Goal: Task Accomplishment & Management: Manage account settings

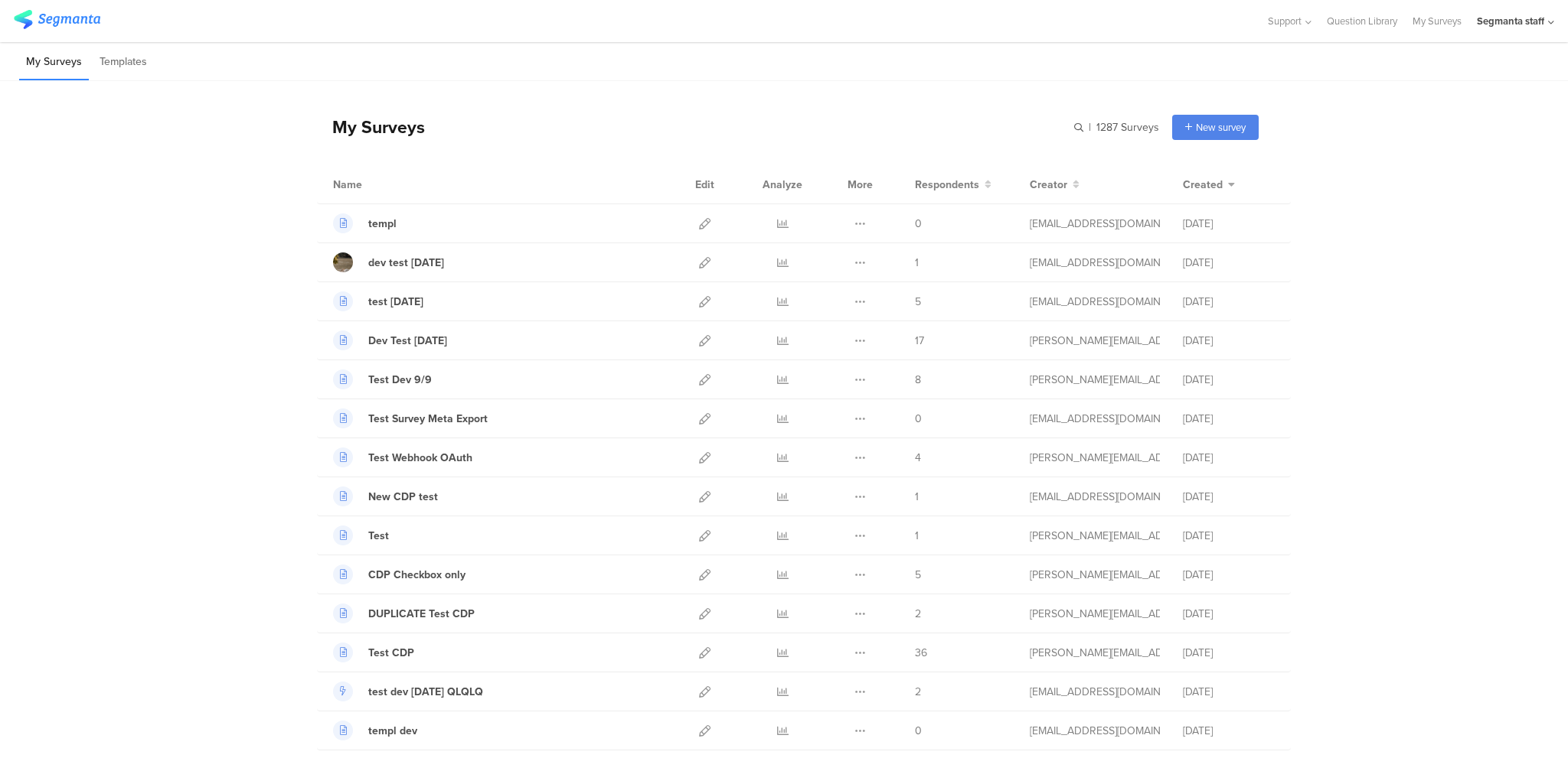
drag, startPoint x: 162, startPoint y: 370, endPoint x: 245, endPoint y: 429, distance: 101.8
click at [699, 415] on icon at bounding box center [704, 418] width 11 height 11
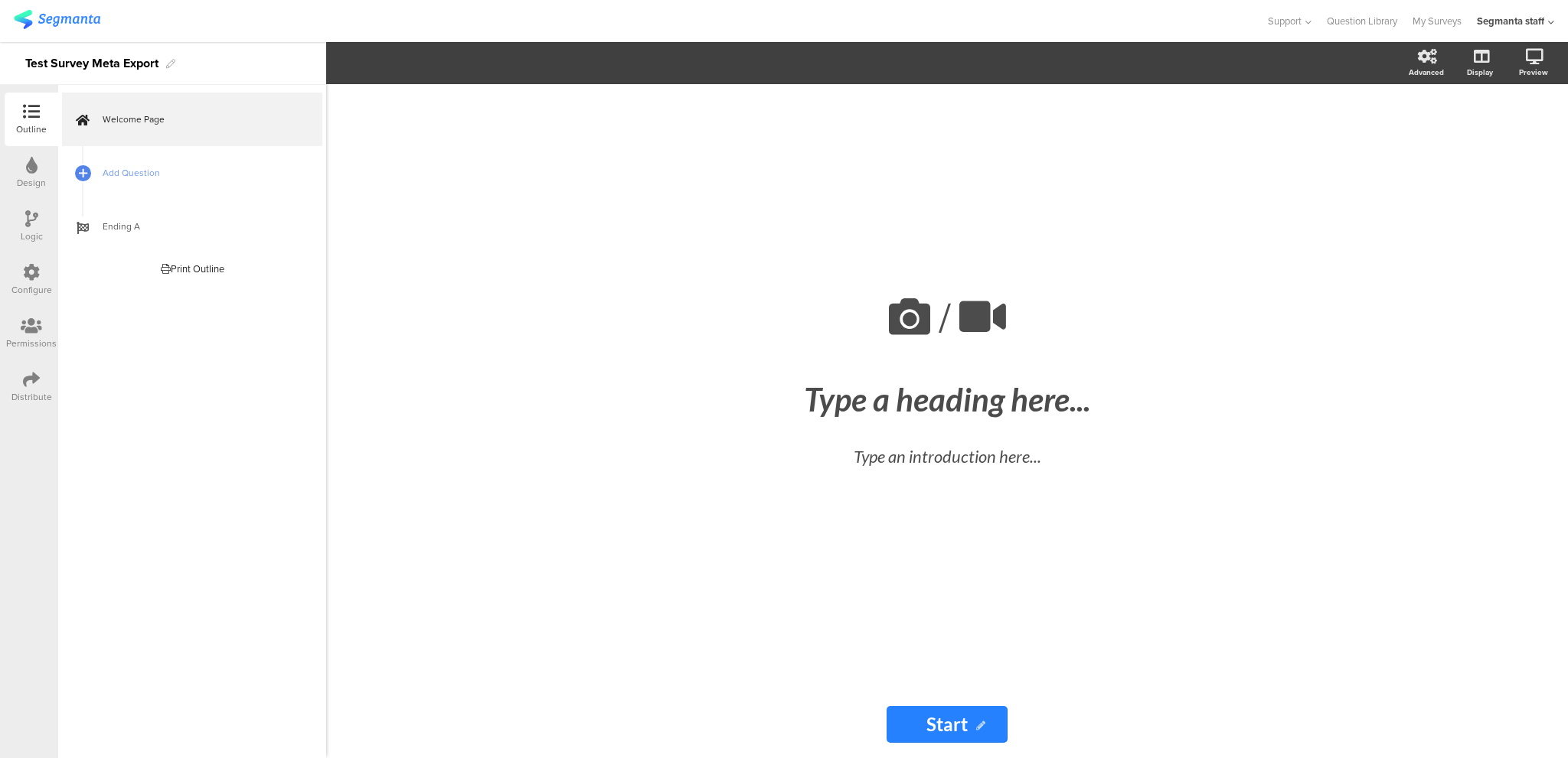
click at [41, 388] on div "Distribute" at bounding box center [31, 387] width 54 height 54
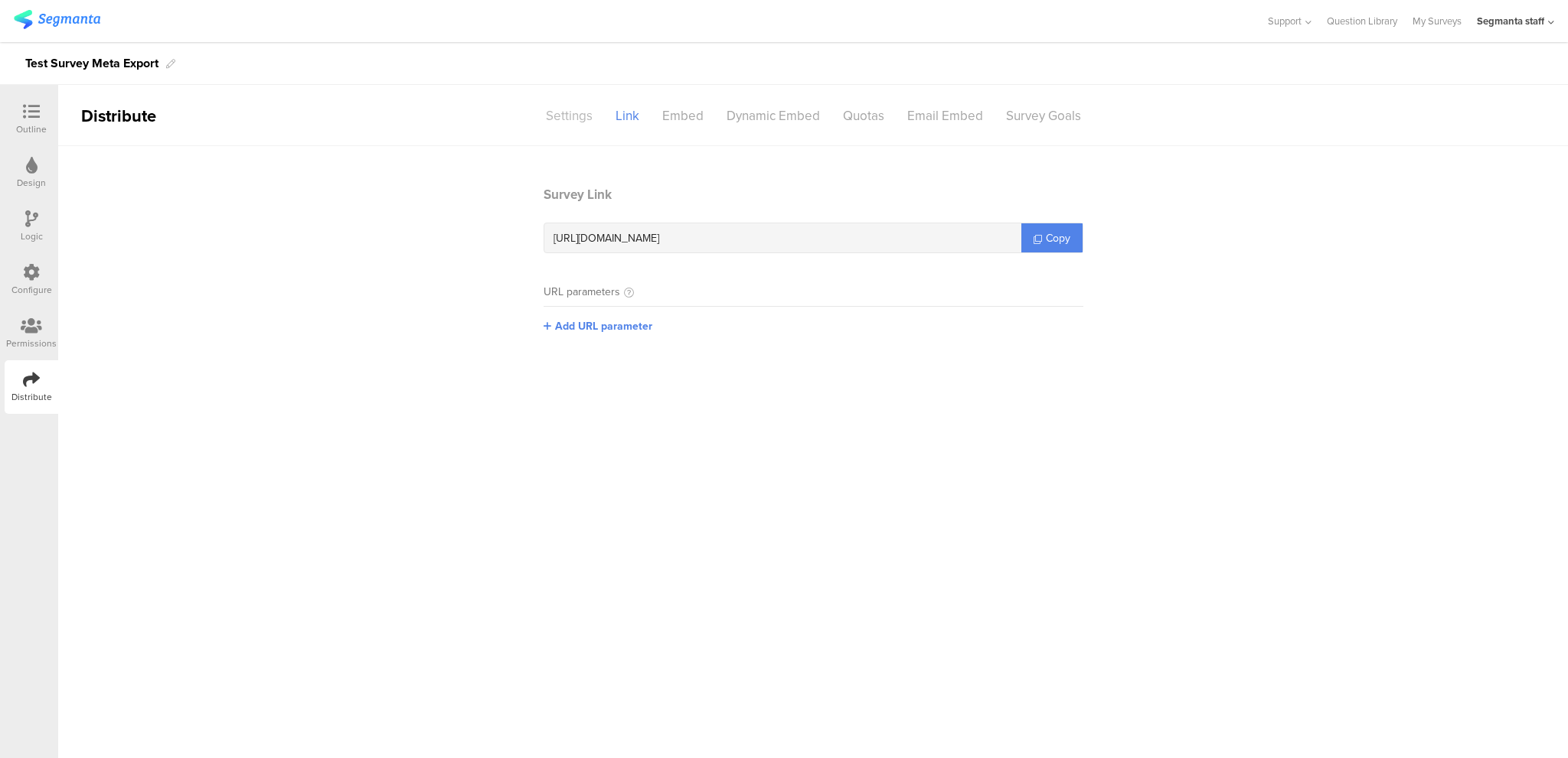
click at [560, 111] on div "Settings" at bounding box center [569, 115] width 70 height 26
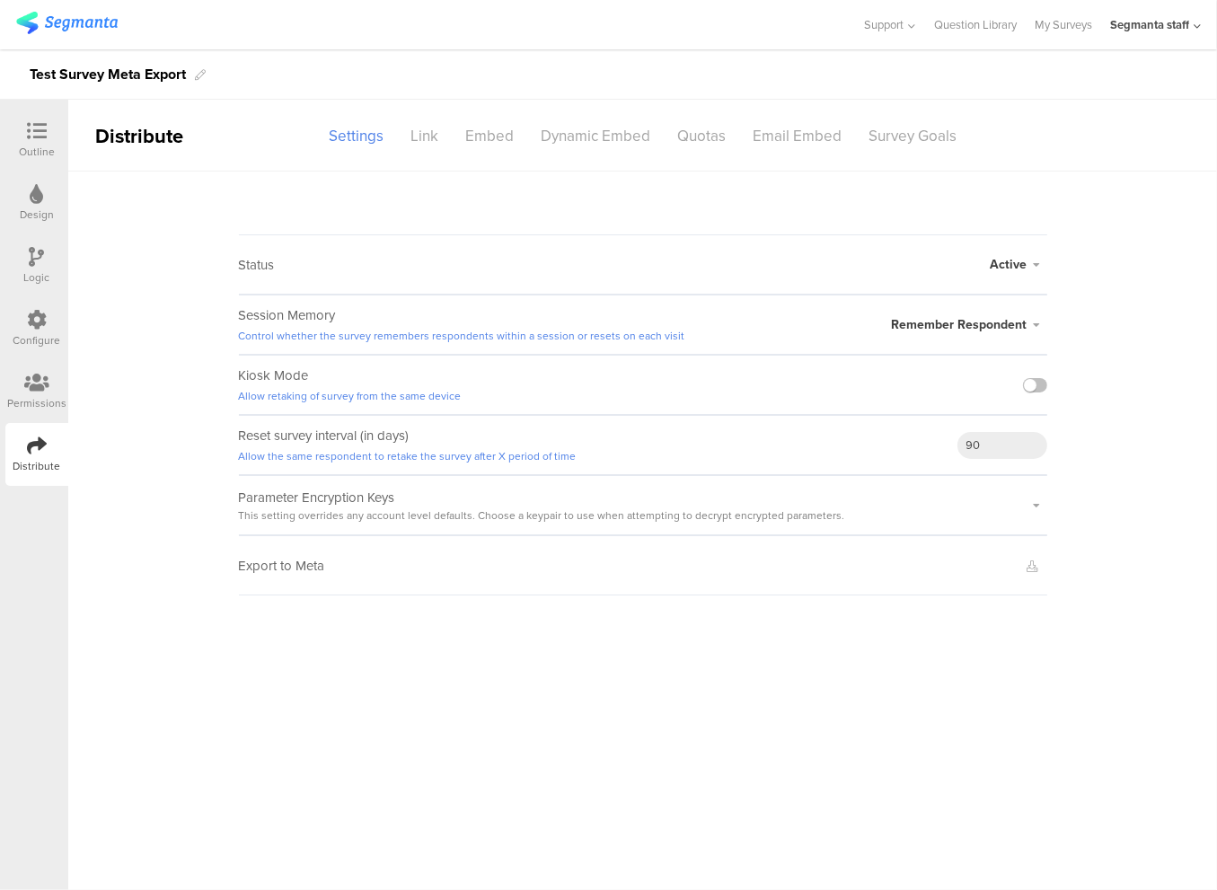
click at [902, 599] on main "Status Active Active Closed Schedule Start Date: End Date: Save Cancel Session …" at bounding box center [642, 531] width 1149 height 719
drag, startPoint x: 1116, startPoint y: 556, endPoint x: 995, endPoint y: 574, distance: 121.7
click at [1114, 556] on sg-survey-status-editor "Status Active Active Closed Schedule Start Date: End Date: Save Cancel Session …" at bounding box center [642, 384] width 1149 height 424
click at [1157, 434] on sg-survey-status-editor "Status Active Active Closed Schedule Start Date: End Date: Save Cancel Session …" at bounding box center [642, 384] width 1149 height 424
drag, startPoint x: 799, startPoint y: 757, endPoint x: 855, endPoint y: 694, distance: 84.6
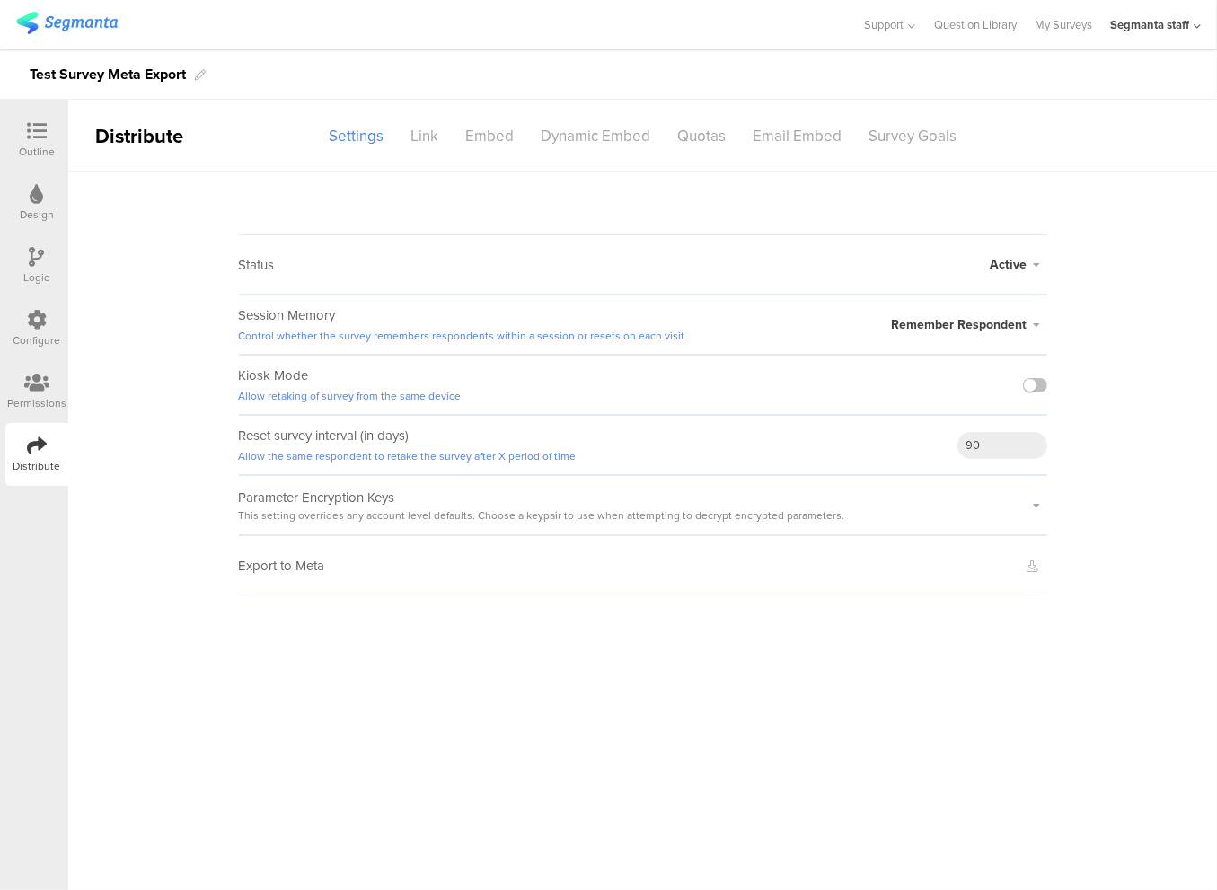
click at [799, 765] on main "Status Active Active Closed Schedule Start Date: End Date: Save Cancel Session …" at bounding box center [642, 531] width 1149 height 719
click at [1093, 578] on sg-survey-status-editor "Status Active Active Closed Schedule Start Date: End Date: Save Cancel Session …" at bounding box center [642, 384] width 1149 height 424
click at [1132, 658] on main "Status Active Active Closed Schedule Start Date: End Date: Save Cancel Session …" at bounding box center [642, 531] width 1149 height 719
click at [1131, 657] on main "Status Active Active Closed Schedule Start Date: End Date: Save Cancel Session …" at bounding box center [642, 531] width 1149 height 719
click at [1119, 562] on sg-survey-status-editor "Status Active Active Closed Schedule Start Date: End Date: Save Cancel Session …" at bounding box center [642, 384] width 1149 height 424
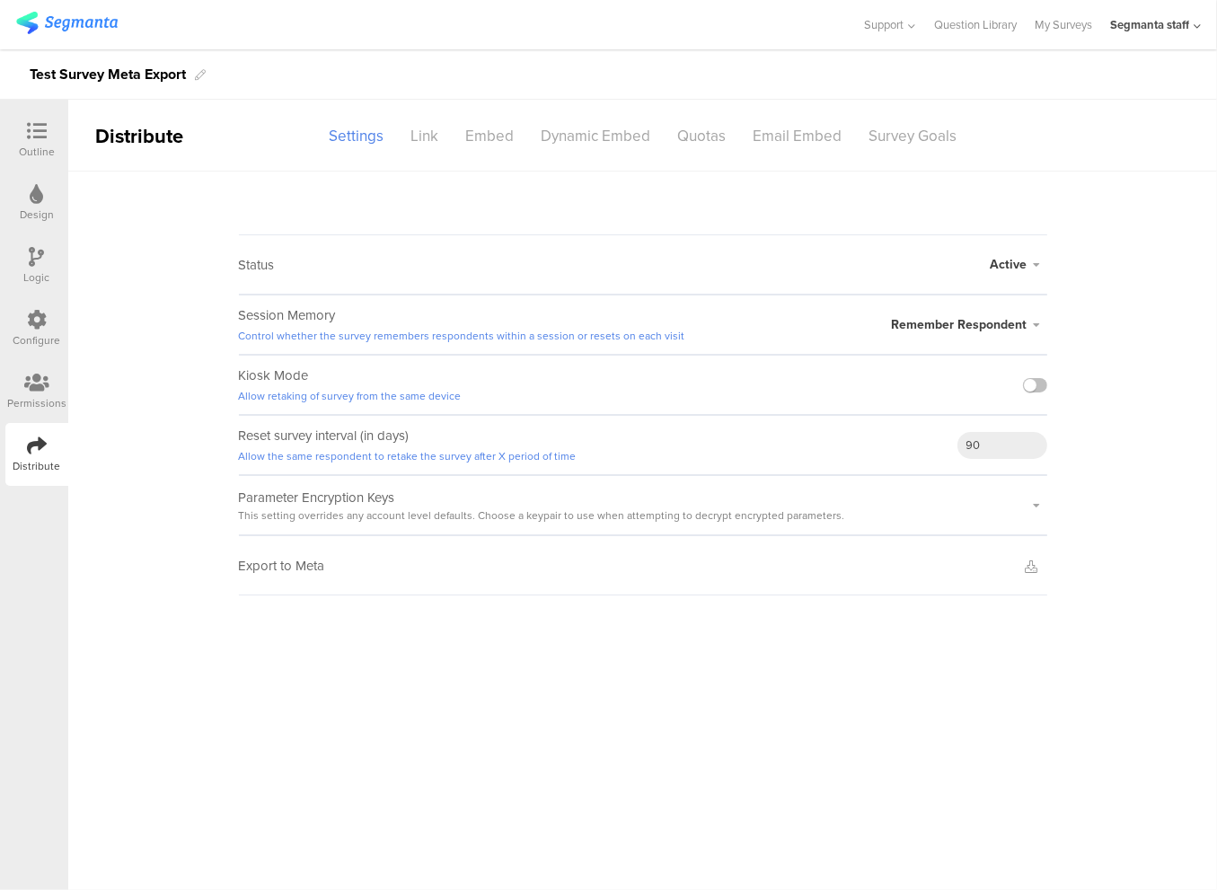
click at [1137, 493] on sg-survey-status-editor "Status Active Active Closed Schedule Start Date: End Date: Save Cancel Session …" at bounding box center [642, 384] width 1149 height 424
click at [1118, 636] on main "Status Active Active Closed Schedule Start Date: End Date: Save Cancel Session …" at bounding box center [642, 531] width 1149 height 719
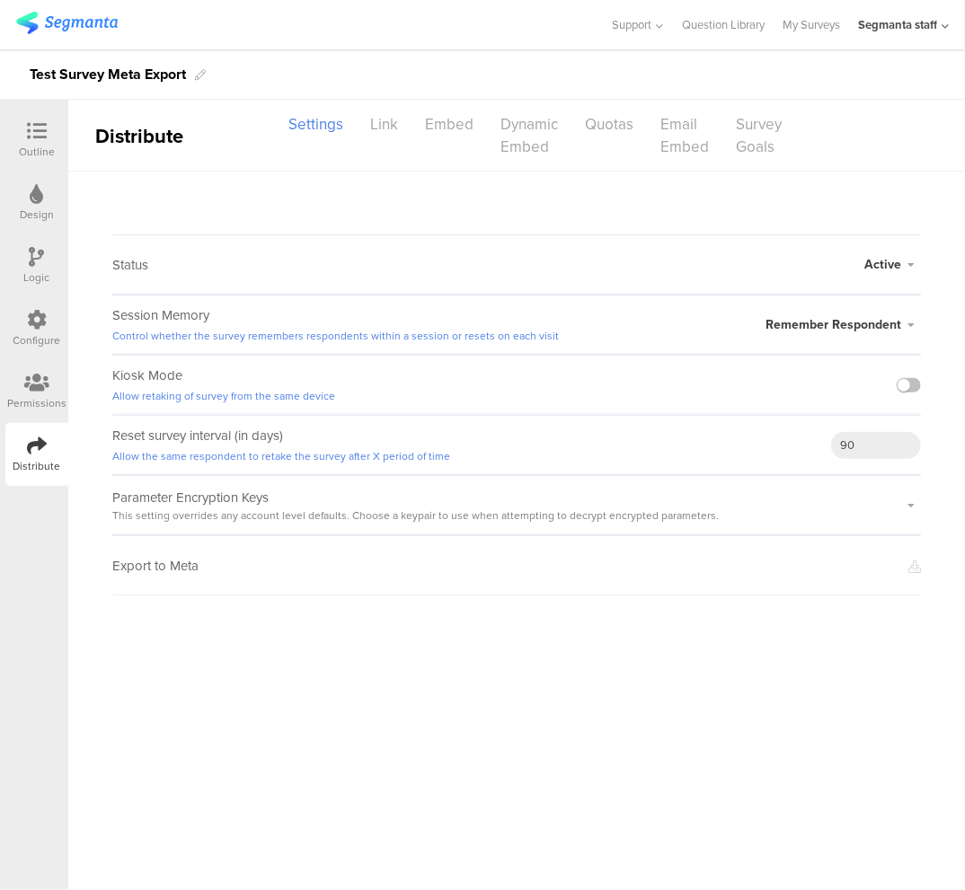
drag, startPoint x: 869, startPoint y: 647, endPoint x: 962, endPoint y: 612, distance: 99.8
click at [869, 648] on main "Status Active Active Closed Schedule Start Date: End Date: Save Cancel Session …" at bounding box center [516, 531] width 896 height 719
click at [680, 739] on main "Status Active Active Closed Schedule Start Date: End Date: Save Cancel Session …" at bounding box center [516, 531] width 896 height 719
click at [751, 662] on main "Status Active Active Closed Schedule Start Date: End Date: Save Cancel Session …" at bounding box center [516, 531] width 896 height 719
click at [834, 720] on main "Status Active Active Closed Schedule Start Date: End Date: Save Cancel Session …" at bounding box center [516, 531] width 896 height 719
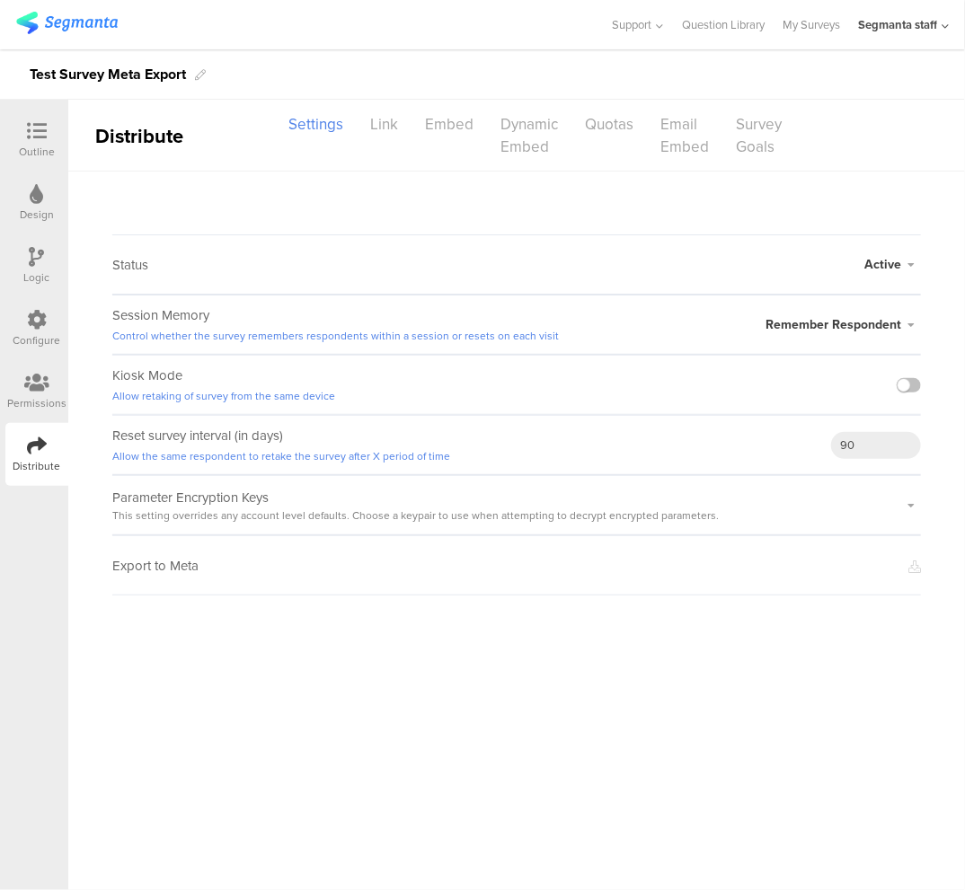
click at [841, 661] on main "Status Active Active Closed Schedule Start Date: End Date: Save Cancel Session …" at bounding box center [516, 531] width 896 height 719
click at [676, 723] on main "Status Active Active Closed Schedule Start Date: End Date: Save Cancel Session …" at bounding box center [516, 531] width 896 height 719
